Goal: Find contact information: Find contact information

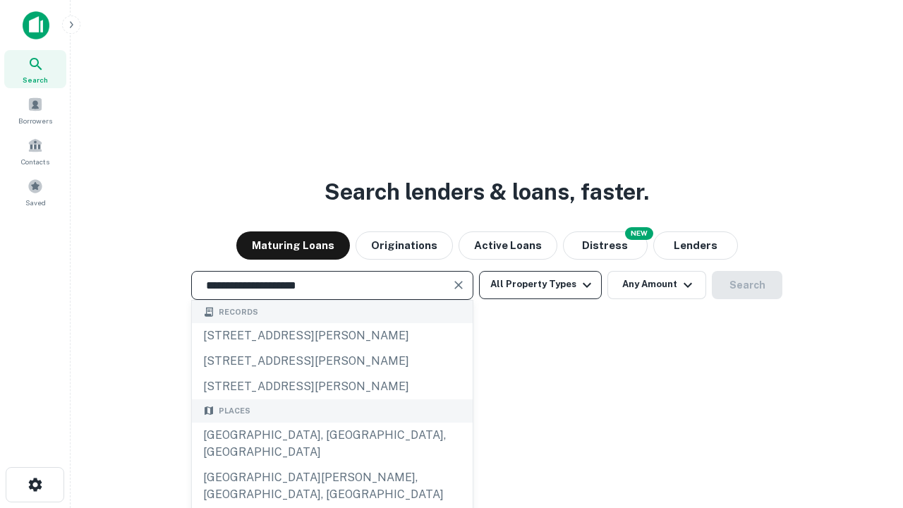
click at [540, 284] on button "All Property Types" at bounding box center [540, 285] width 123 height 28
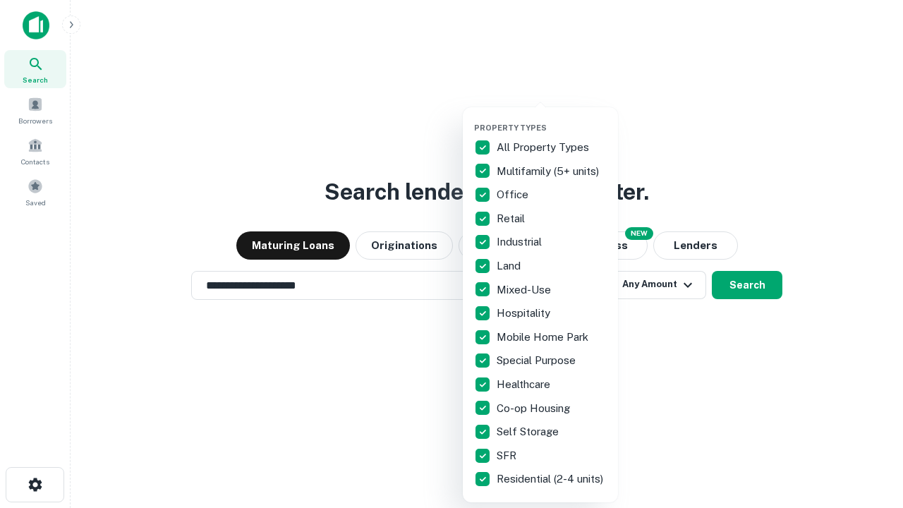
type input "**********"
click at [552, 118] on button "button" at bounding box center [551, 118] width 155 height 1
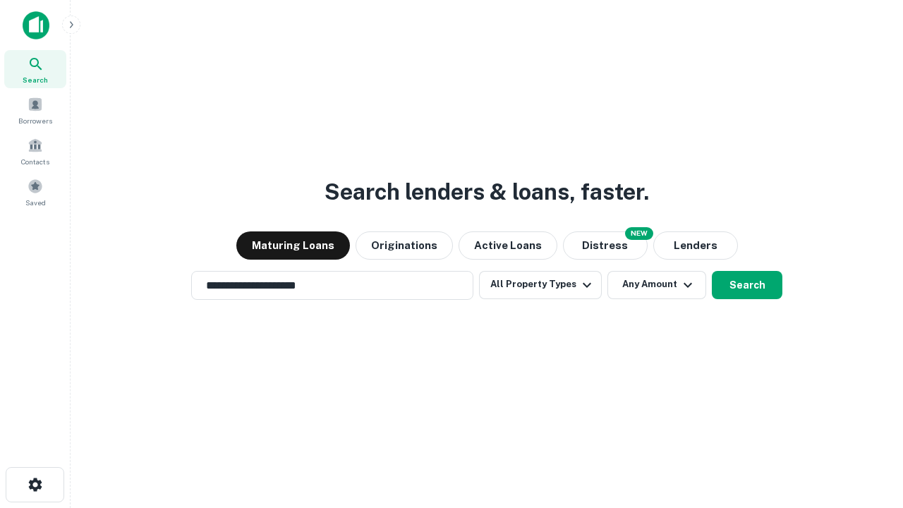
scroll to position [22, 0]
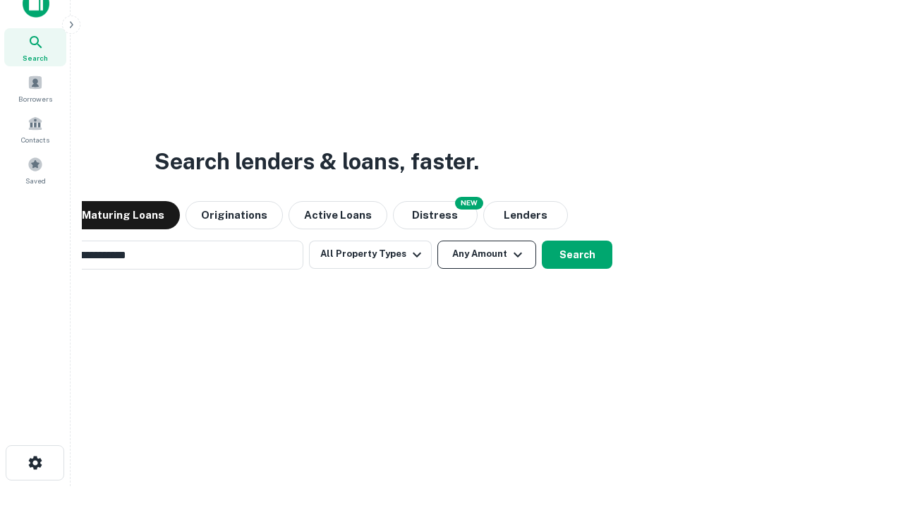
click at [437, 240] on button "Any Amount" at bounding box center [486, 254] width 99 height 28
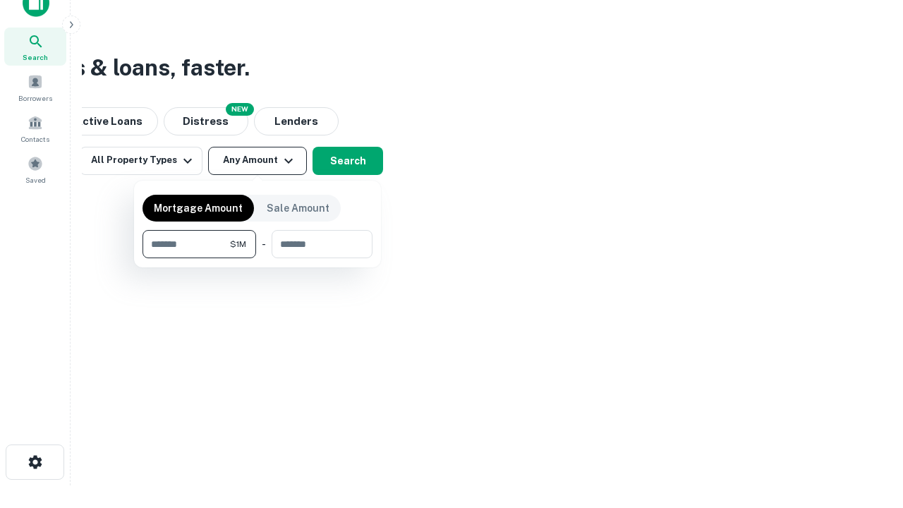
type input "*******"
click at [257, 258] on button "button" at bounding box center [257, 258] width 230 height 1
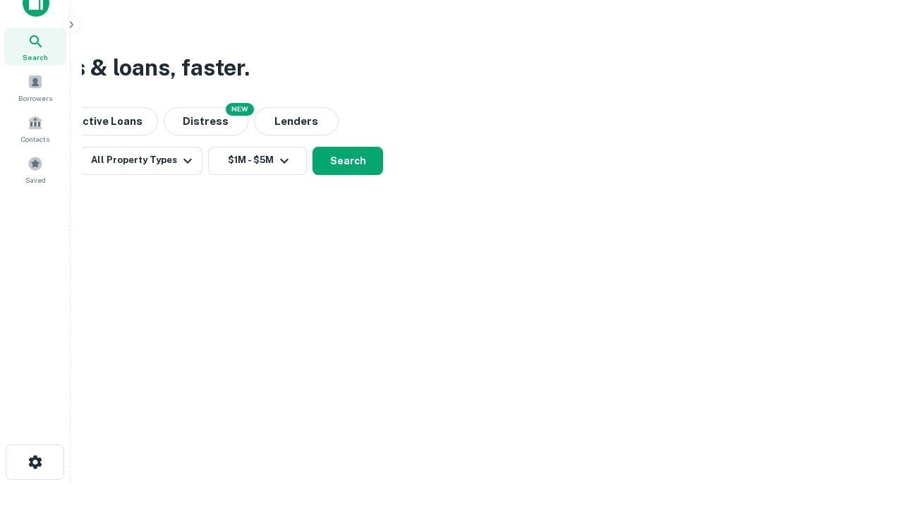
scroll to position [8, 260]
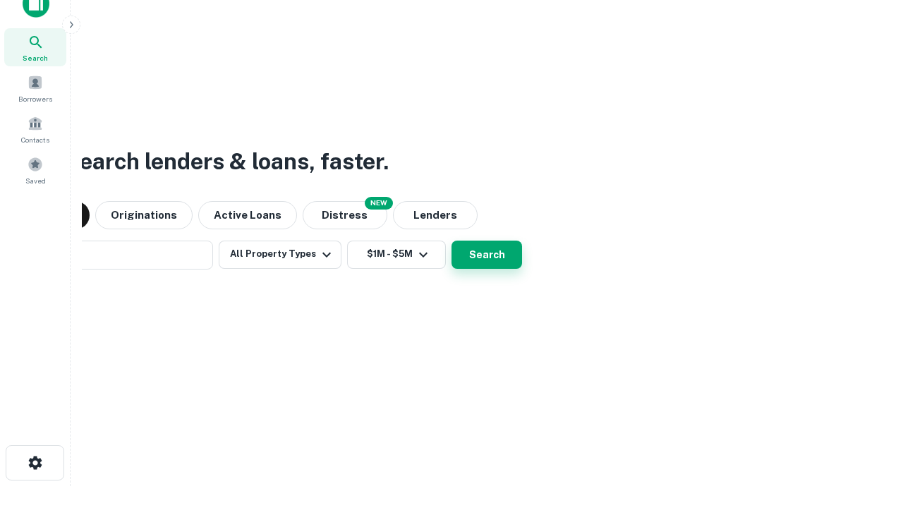
click at [451, 240] on button "Search" at bounding box center [486, 254] width 71 height 28
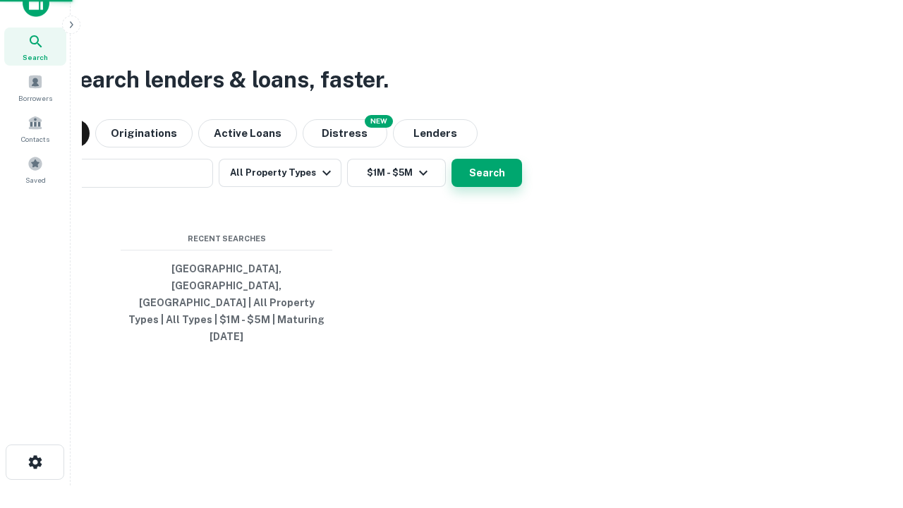
scroll to position [37, 399]
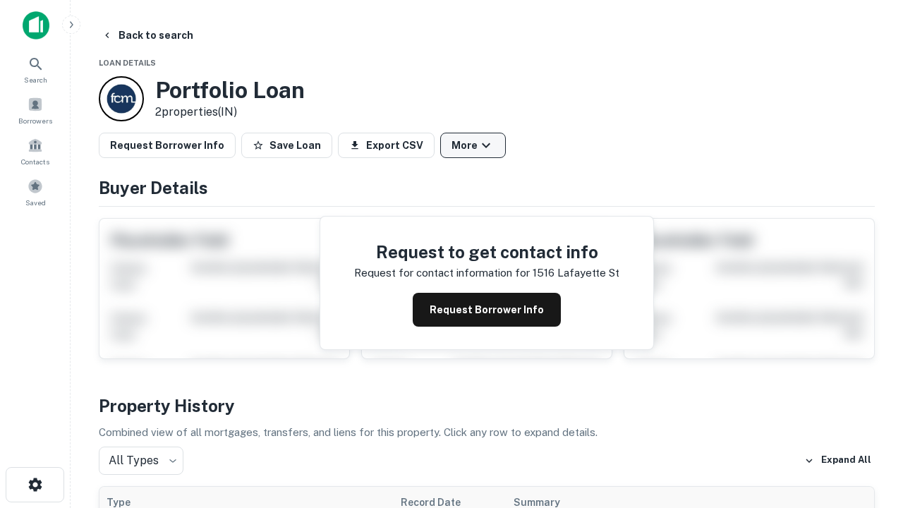
click at [473, 145] on button "More" at bounding box center [473, 145] width 66 height 25
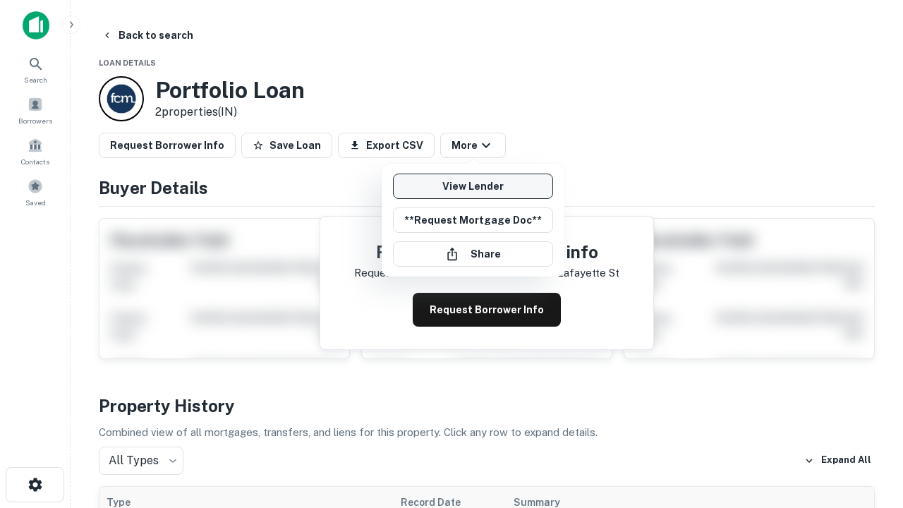
click at [473, 186] on link "View Lender" at bounding box center [473, 185] width 160 height 25
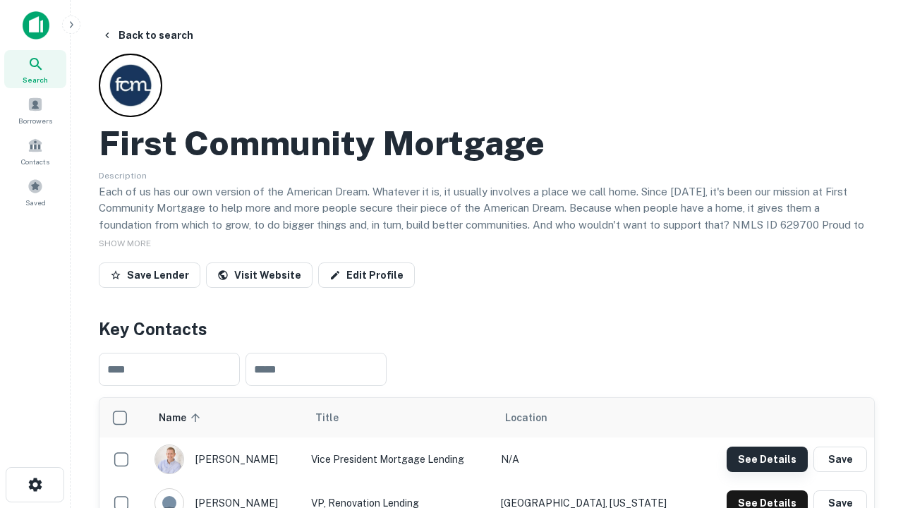
click at [767, 458] on button "See Details" at bounding box center [766, 458] width 81 height 25
click at [35, 485] on icon "button" at bounding box center [35, 484] width 17 height 17
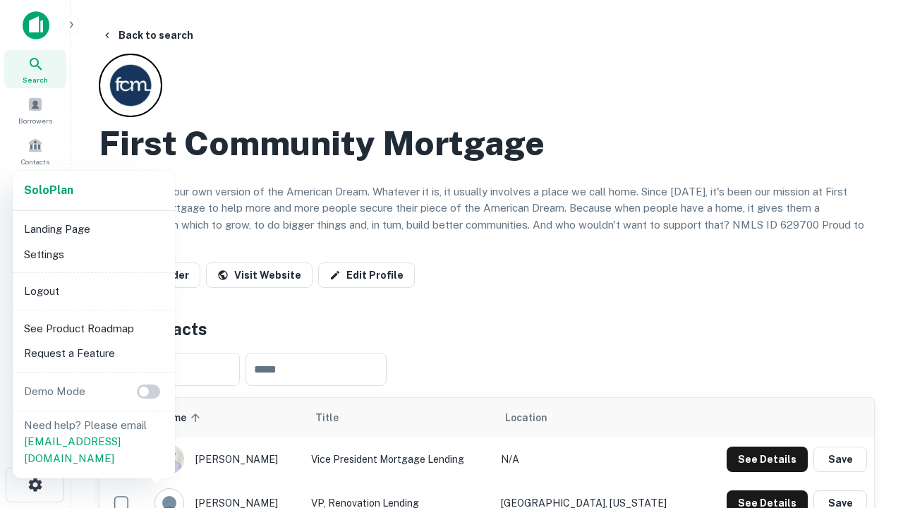
click at [93, 291] on li "Logout" at bounding box center [93, 291] width 151 height 25
